Goal: Use online tool/utility: Utilize a website feature to perform a specific function

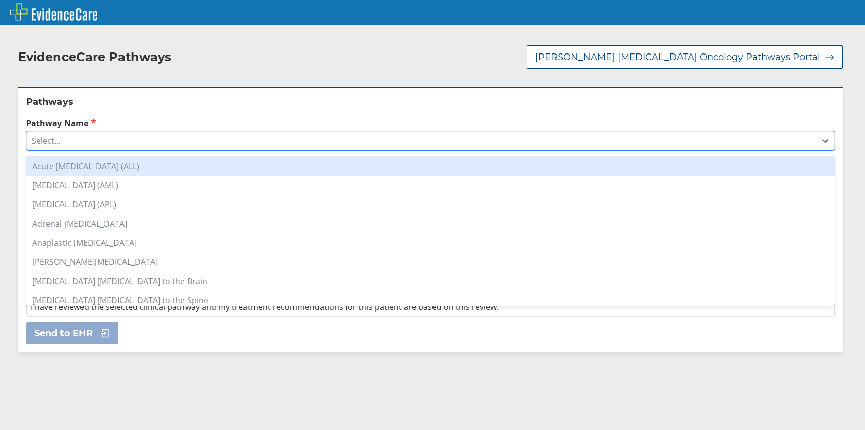
click at [821, 141] on icon at bounding box center [826, 141] width 10 height 10
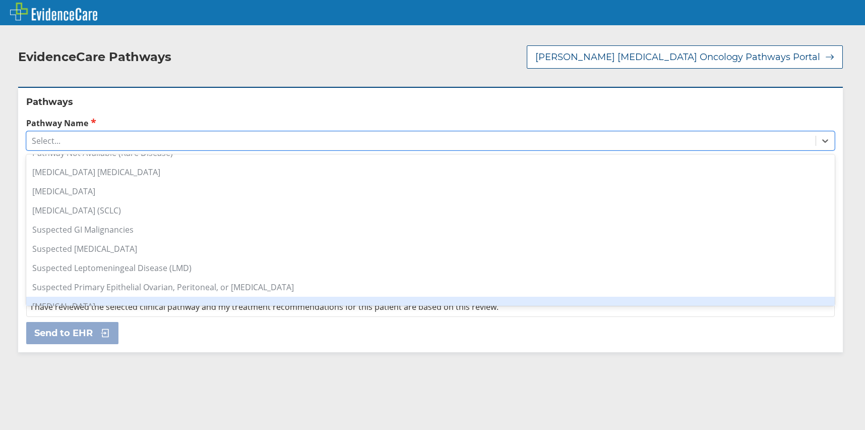
scroll to position [698, 0]
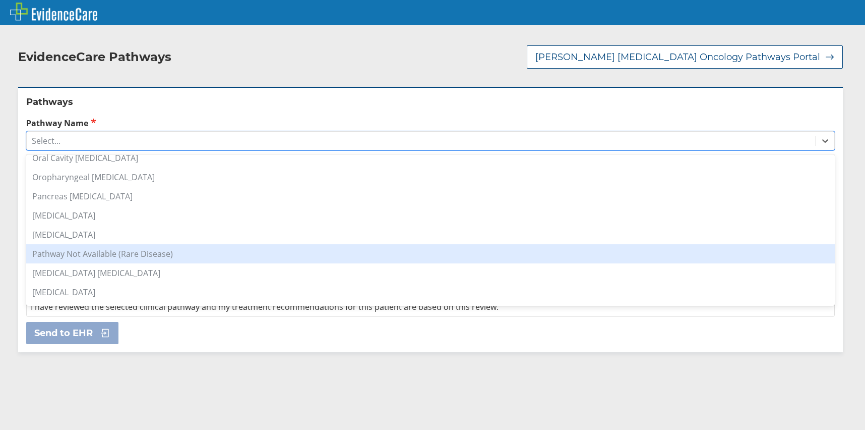
click at [103, 256] on div "Pathway Not Available (Rare Disease)" at bounding box center [430, 253] width 809 height 19
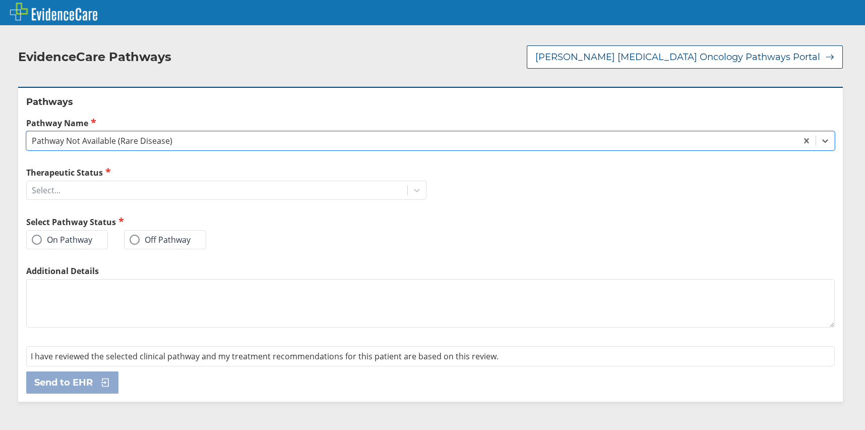
drag, startPoint x: 147, startPoint y: 234, endPoint x: 146, endPoint y: 253, distance: 19.2
click at [146, 235] on label "Off Pathway" at bounding box center [160, 240] width 61 height 10
click at [0, 0] on input "Off Pathway" at bounding box center [0, 0] width 0 height 0
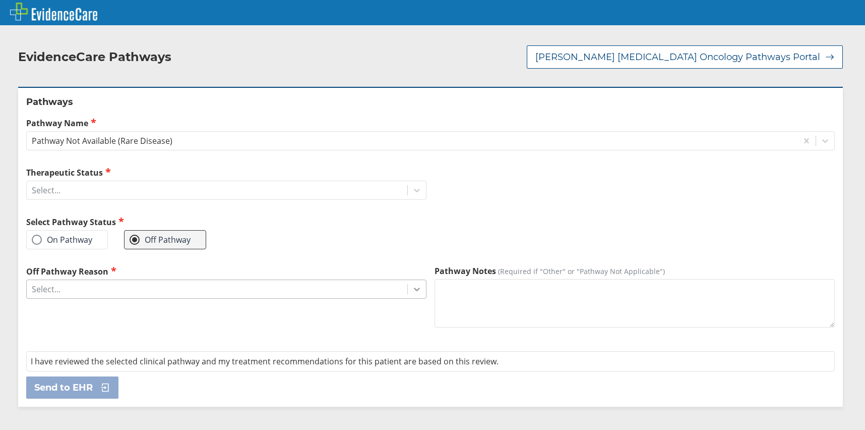
click at [412, 291] on icon at bounding box center [417, 289] width 10 height 10
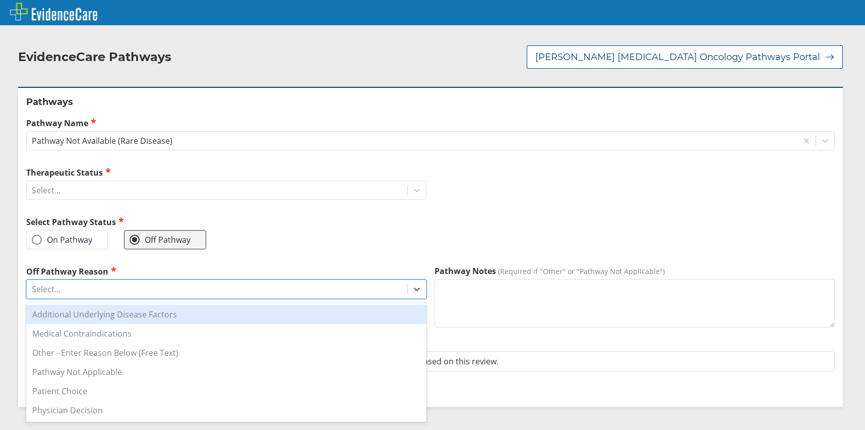
drag, startPoint x: 129, startPoint y: 318, endPoint x: 109, endPoint y: 344, distance: 33.1
click at [129, 318] on div "Additional Underlying Disease Factors" at bounding box center [226, 314] width 400 height 19
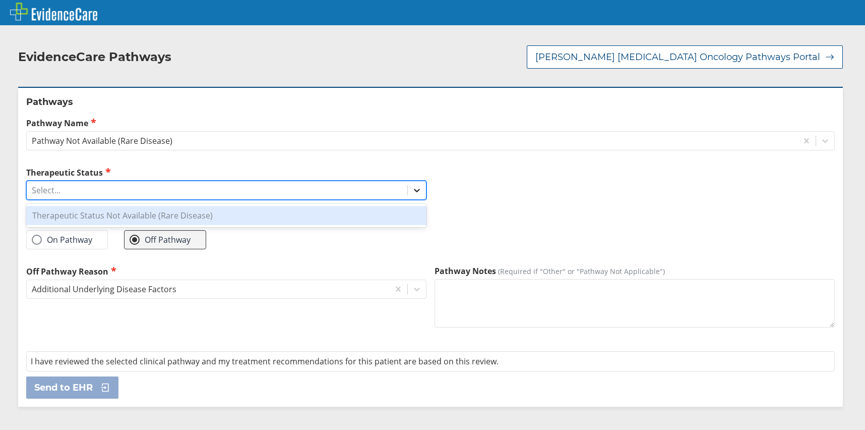
click at [412, 189] on icon at bounding box center [417, 190] width 10 height 10
click at [98, 211] on div "Therapeutic Status Not Available (Rare Disease)" at bounding box center [226, 215] width 400 height 19
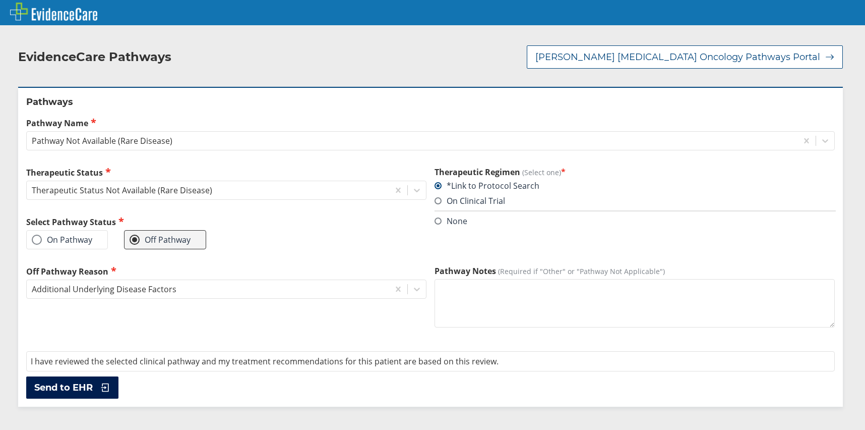
click at [56, 383] on span "Send to EHR" at bounding box center [63, 387] width 59 height 12
